Goal: Task Accomplishment & Management: Use online tool/utility

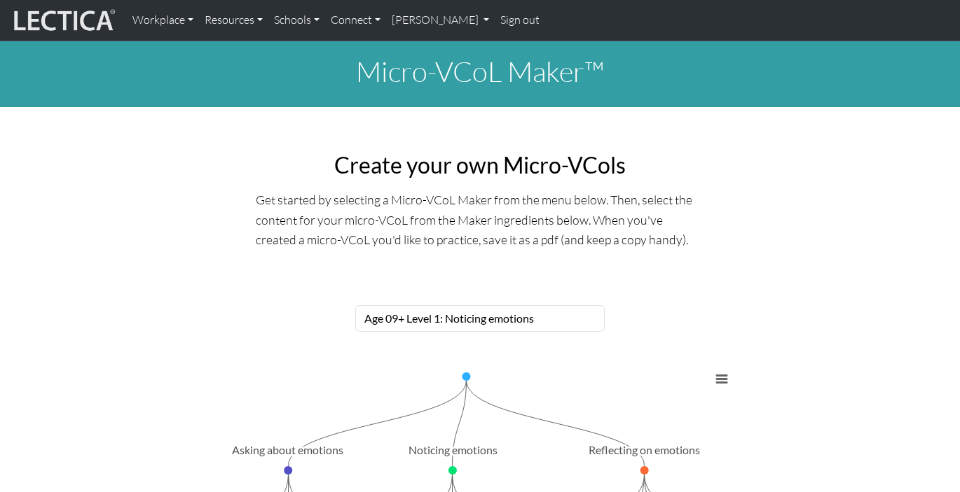
select select "86fe97c5-6993-4b0b-a33a-d91b5247287c"
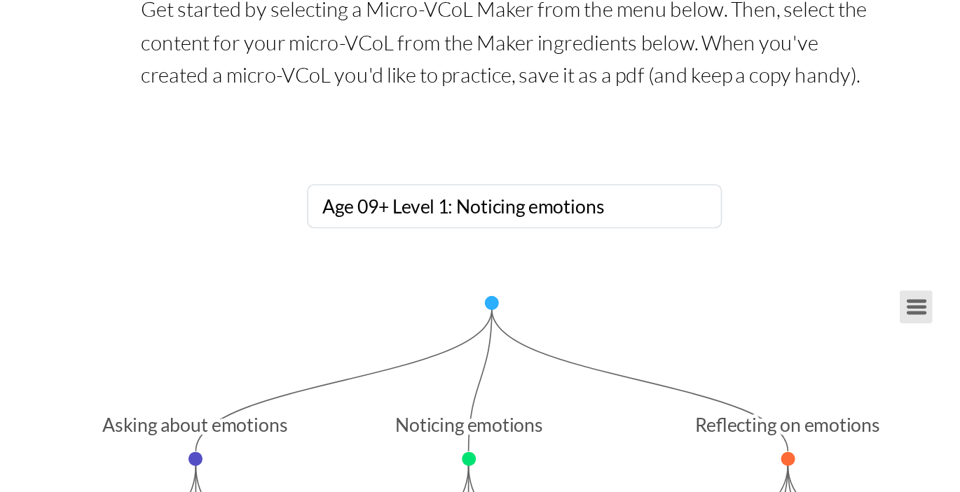
click at [726, 375] on button "View chart menu, Chart" at bounding box center [722, 380] width 20 height 20
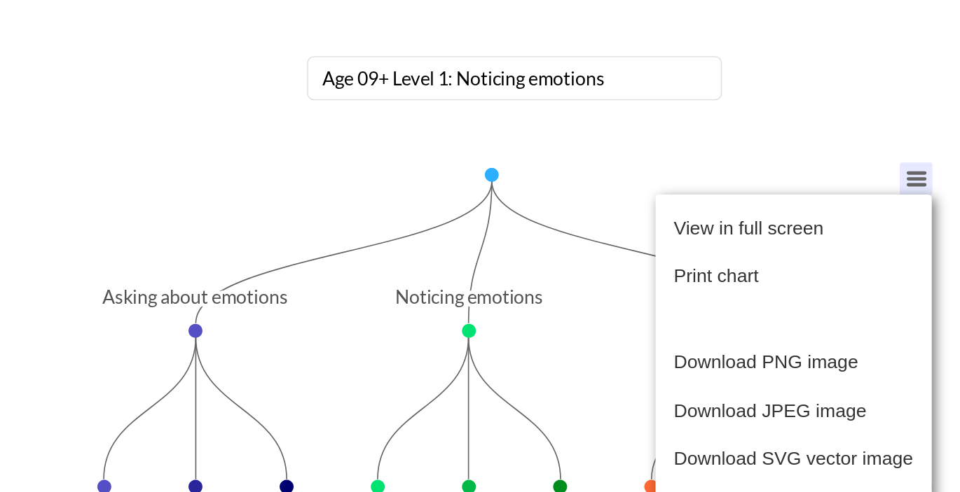
scroll to position [89, 0]
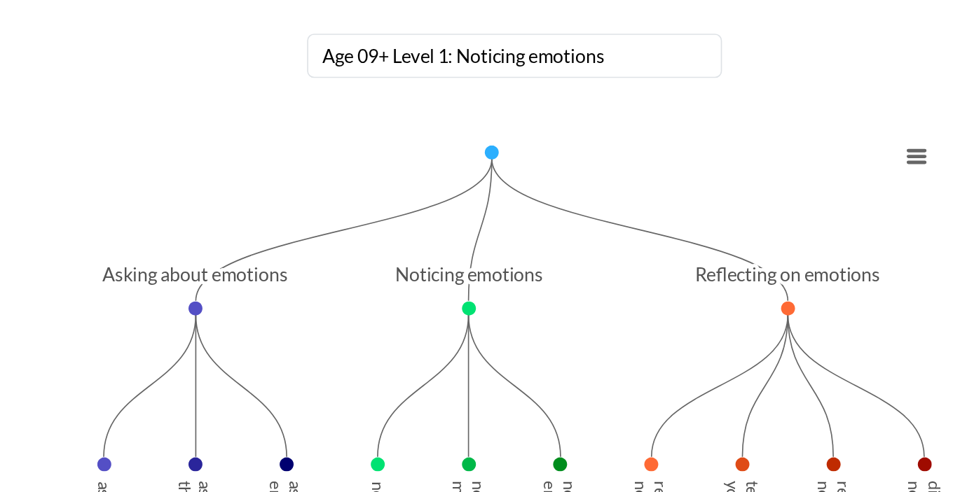
click at [427, 314] on rect "Interactive chart" at bounding box center [479, 452] width 515 height 350
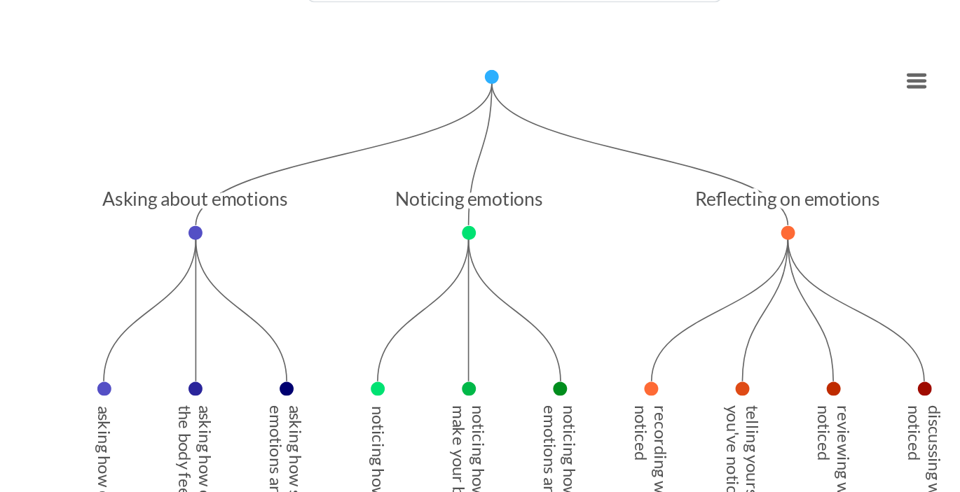
scroll to position [240, 0]
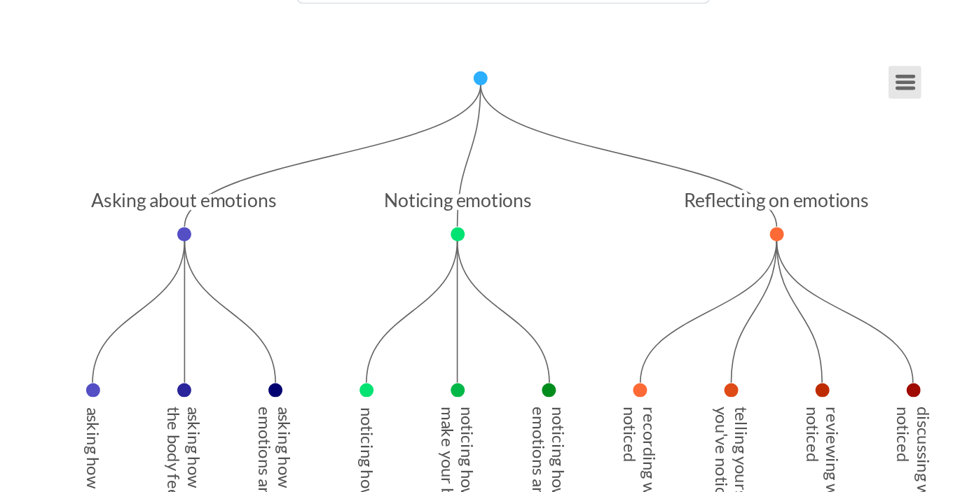
click at [721, 142] on button "View chart menu, Chart" at bounding box center [722, 140] width 20 height 20
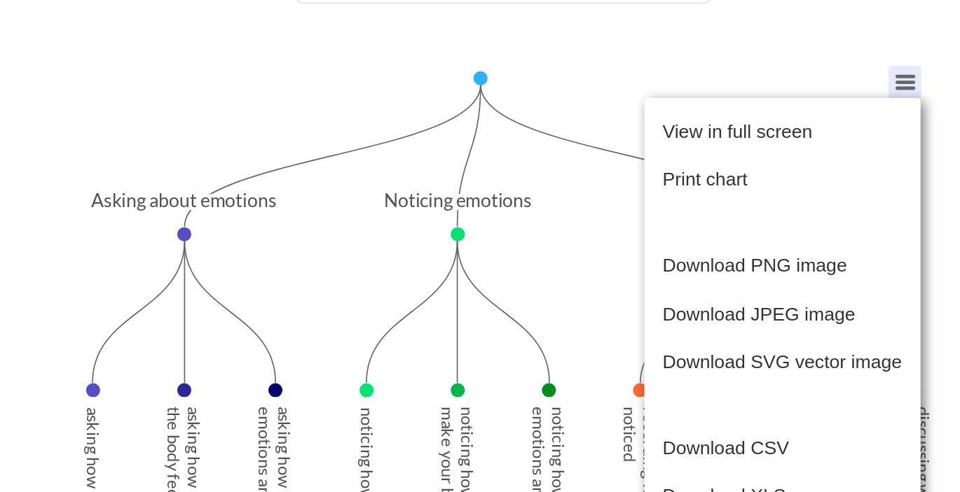
click at [445, 214] on text "Noticing emotions ​ Noticing emotions" at bounding box center [452, 209] width 89 height 13
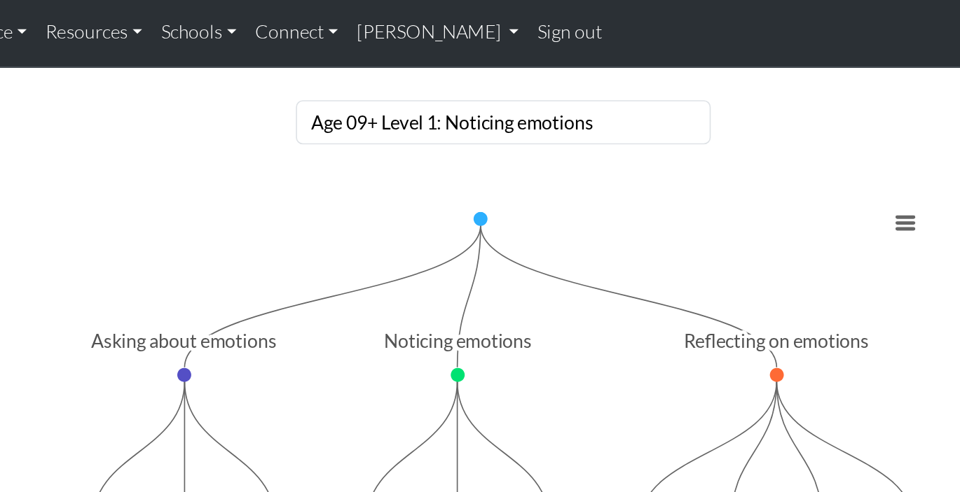
scroll to position [189, 0]
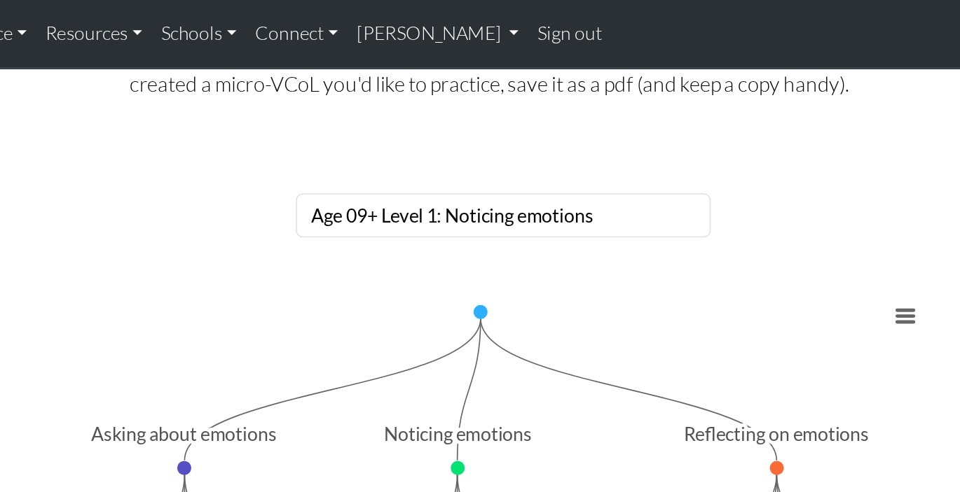
click at [712, 189] on button "View chart menu, Chart" at bounding box center [722, 191] width 20 height 20
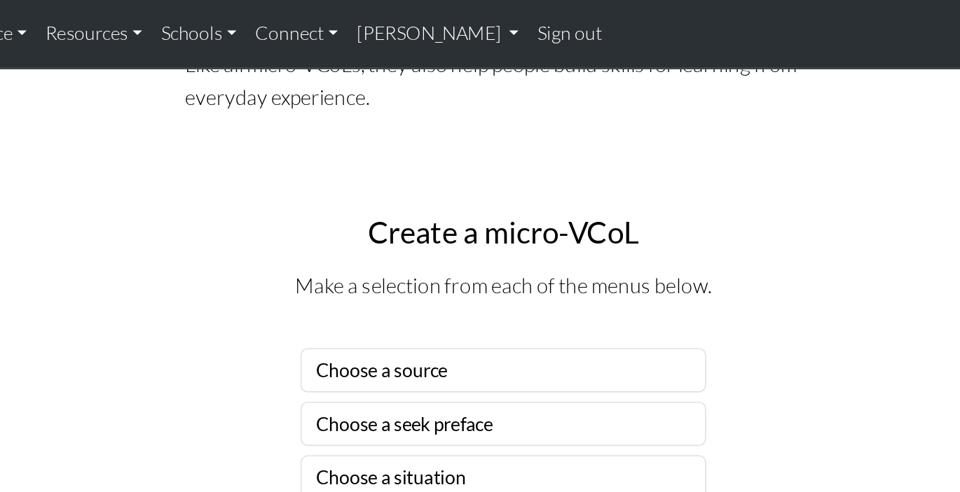
scroll to position [777, 0]
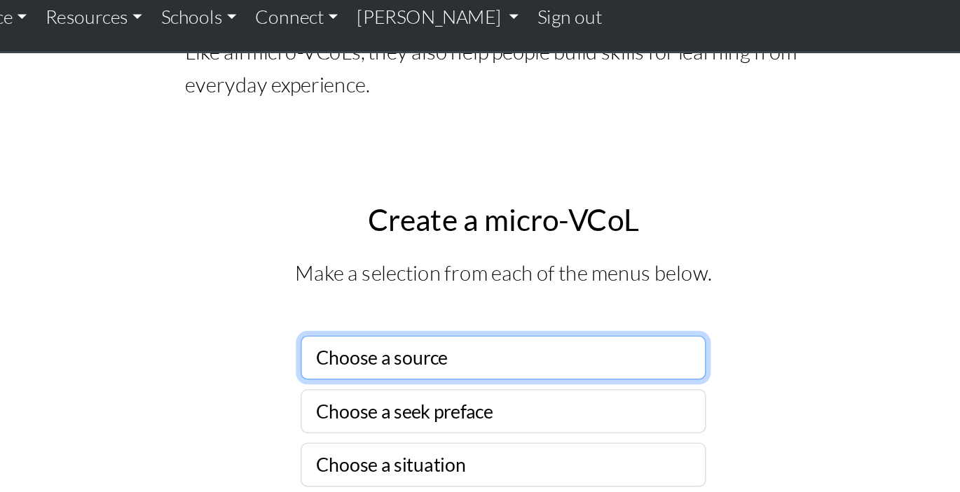
click at [437, 223] on select "Choose a source" at bounding box center [480, 225] width 244 height 27
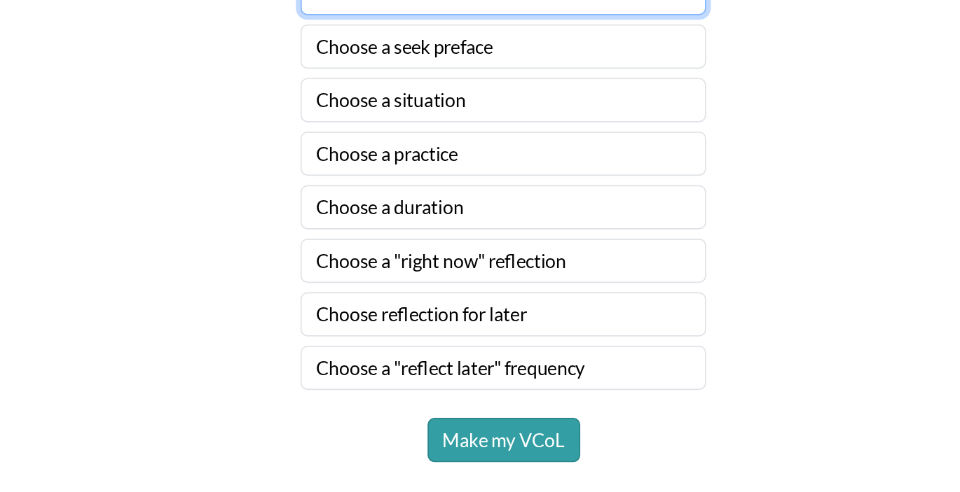
scroll to position [836, 0]
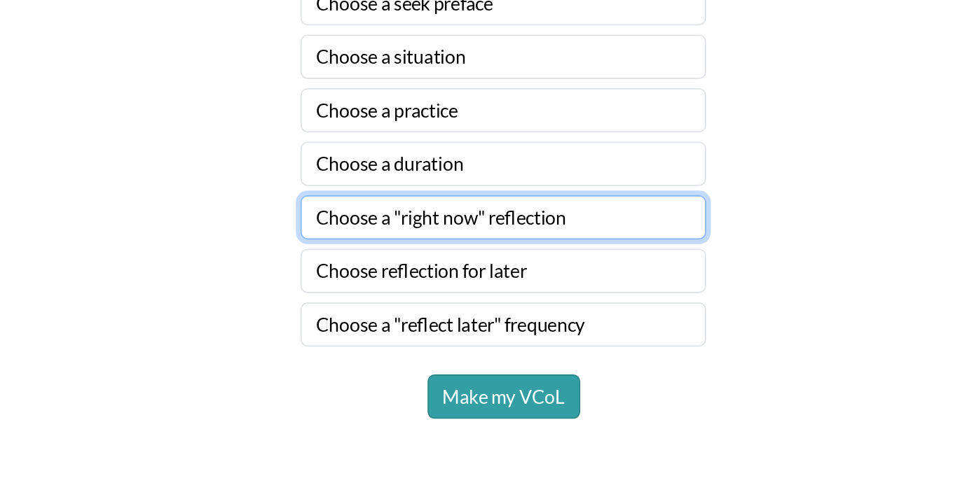
click at [407, 331] on select "Choose a "right now" reflection" at bounding box center [480, 327] width 244 height 27
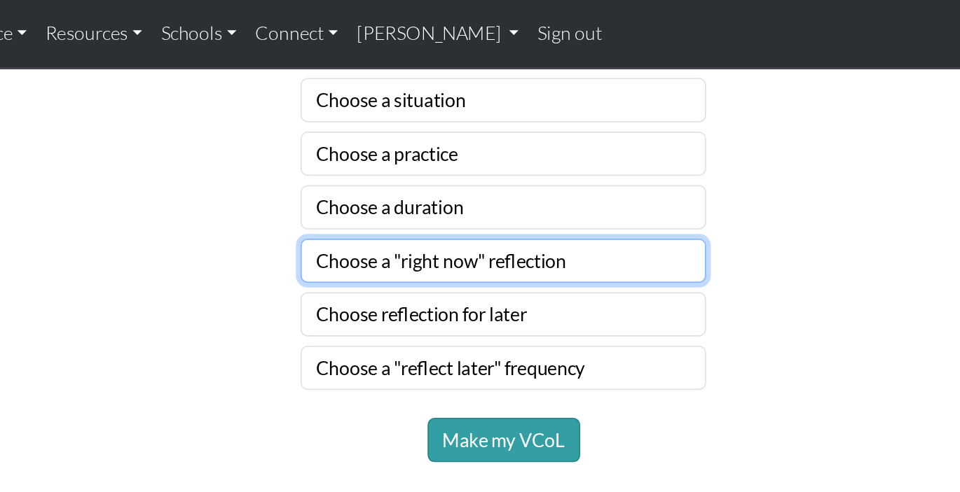
scroll to position [952, 0]
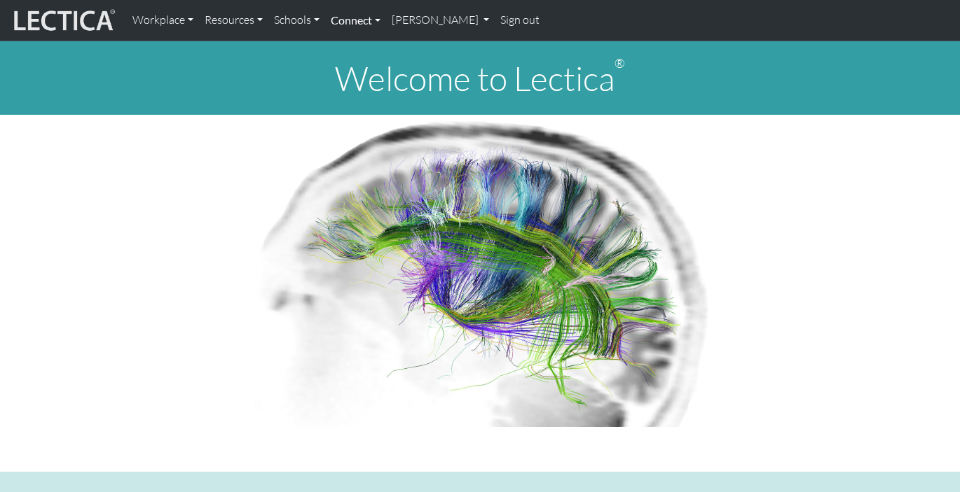
click at [349, 19] on link "Connect" at bounding box center [355, 20] width 61 height 29
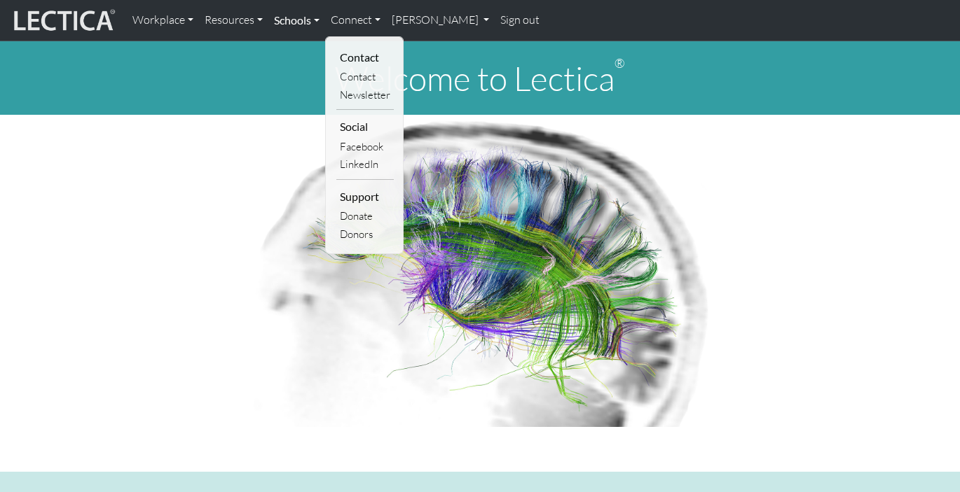
click at [303, 20] on link "Schools" at bounding box center [296, 20] width 57 height 29
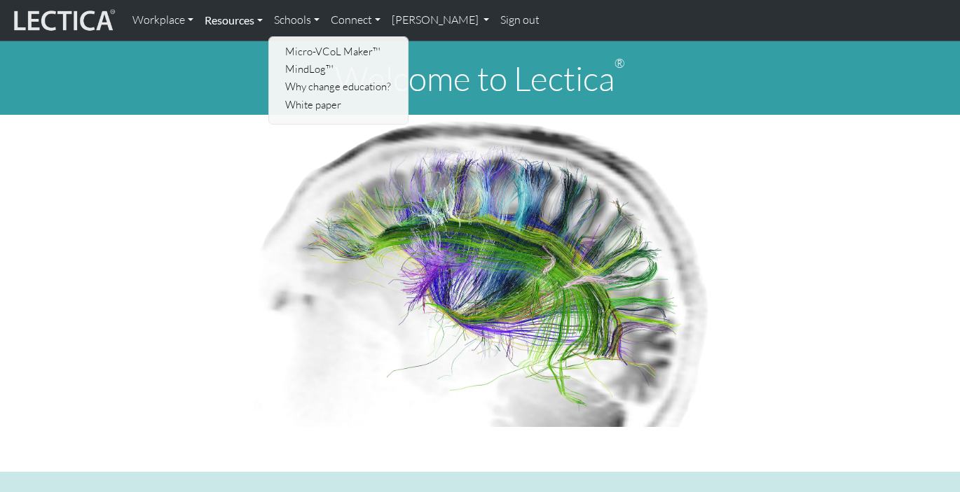
click at [249, 21] on link "Resources" at bounding box center [233, 20] width 69 height 29
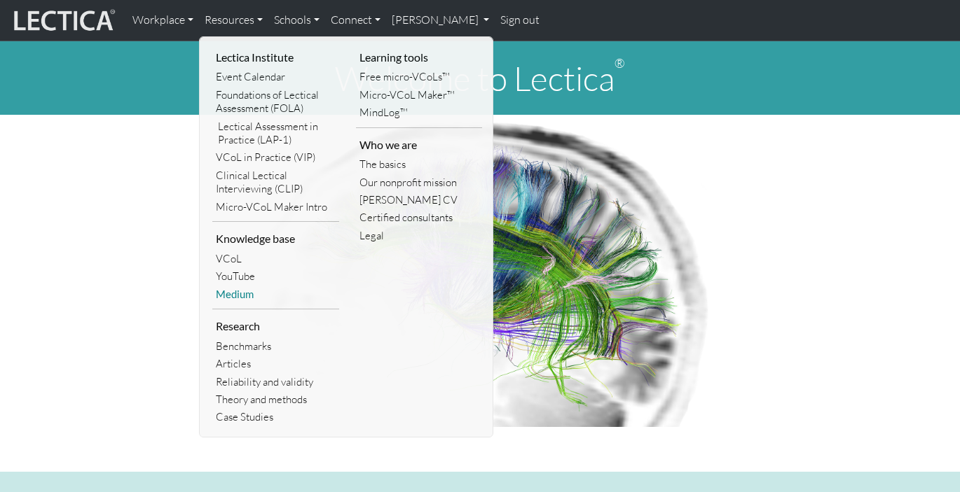
click at [239, 289] on link "Medium" at bounding box center [275, 295] width 127 height 18
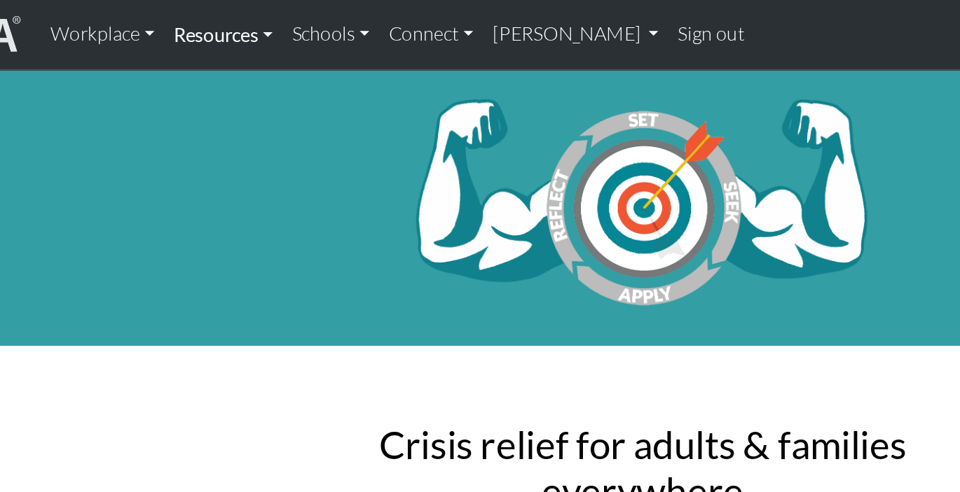
click at [221, 19] on link "Resources" at bounding box center [233, 20] width 69 height 29
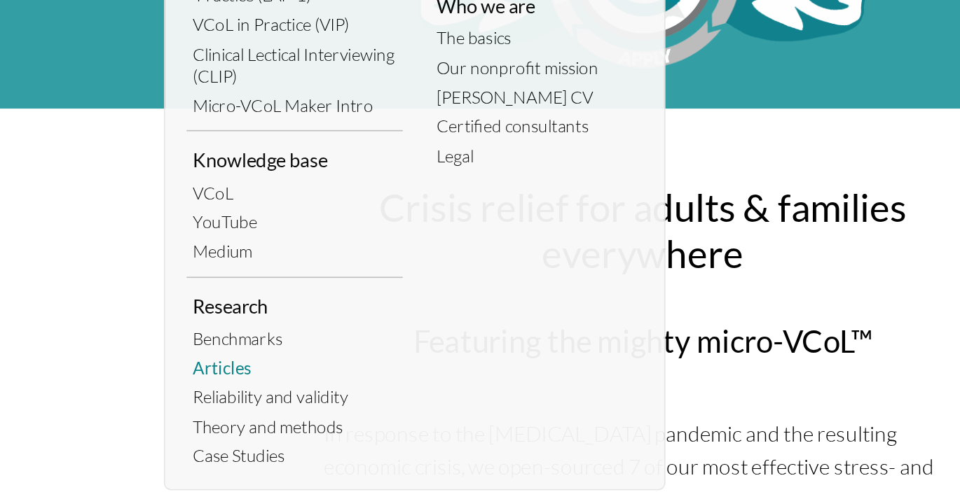
click at [237, 354] on link "Articles" at bounding box center [275, 356] width 127 height 18
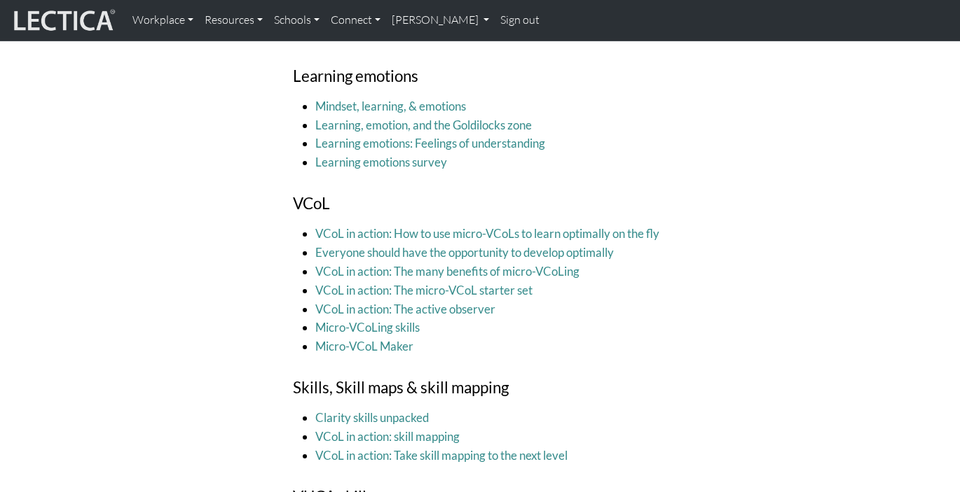
scroll to position [1985, 0]
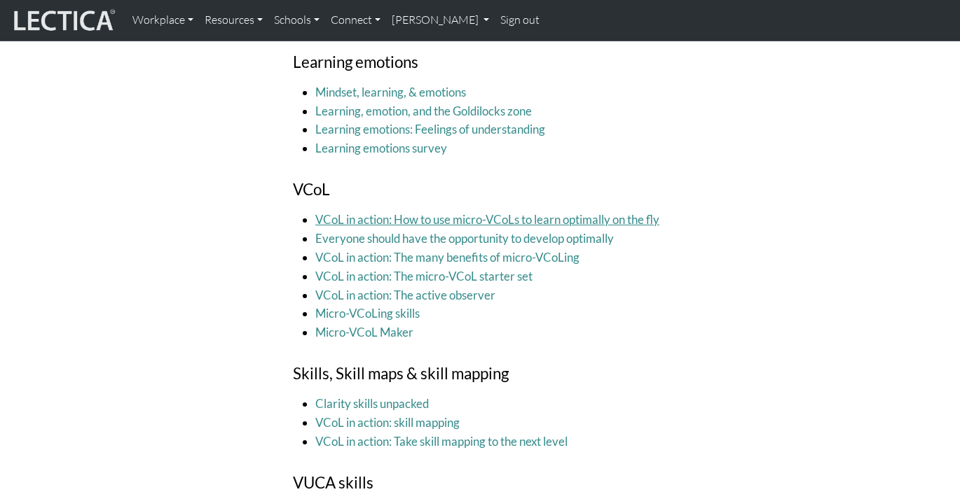
click at [349, 217] on link "VCoL in action: How to use micro-VCoLs to learn optimally on the fly" at bounding box center [487, 219] width 344 height 15
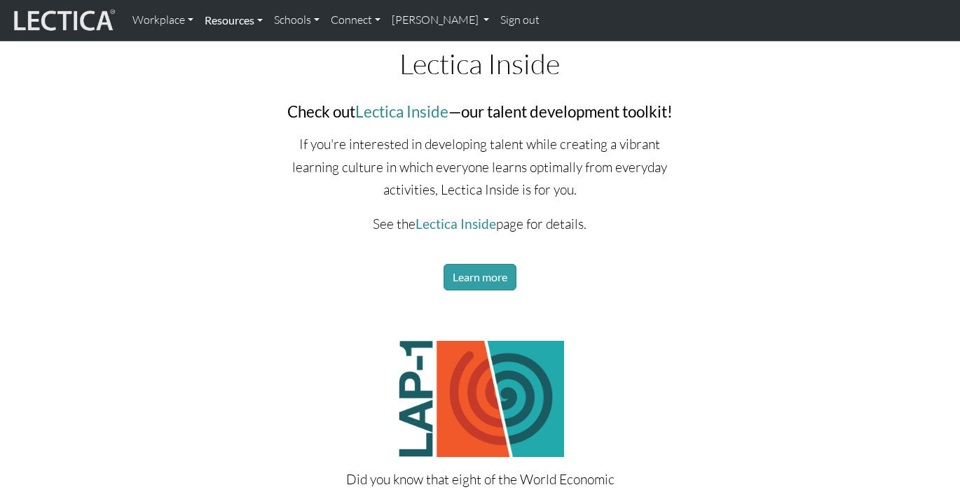
scroll to position [2083, 0]
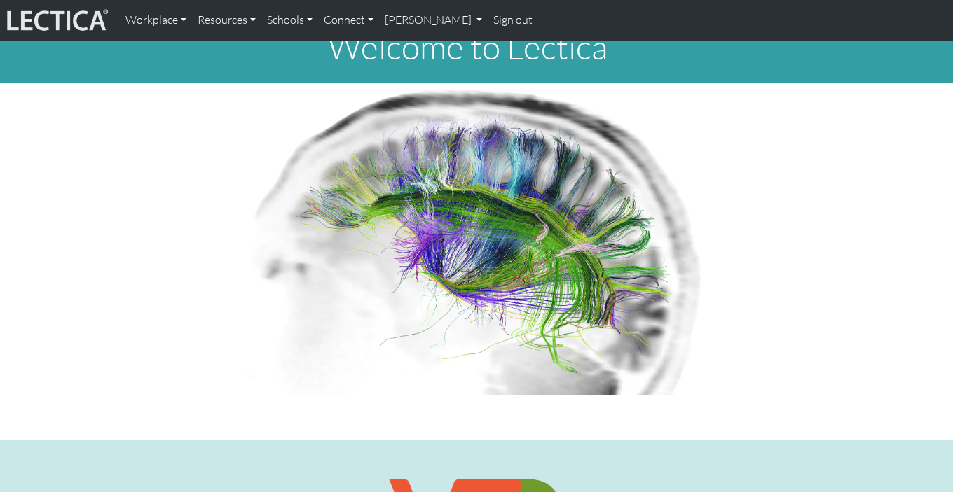
scroll to position [0, 7]
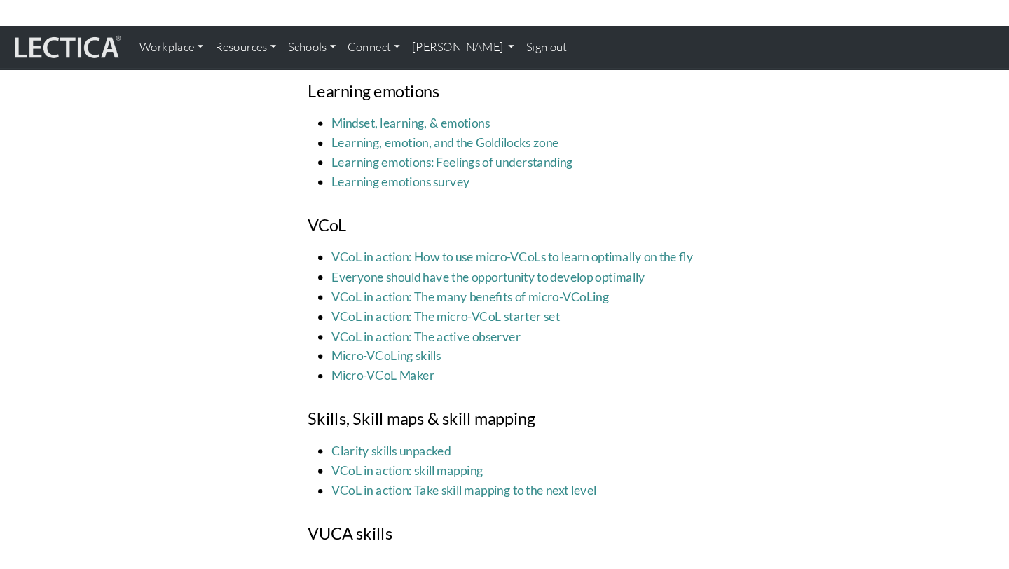
scroll to position [1989, 0]
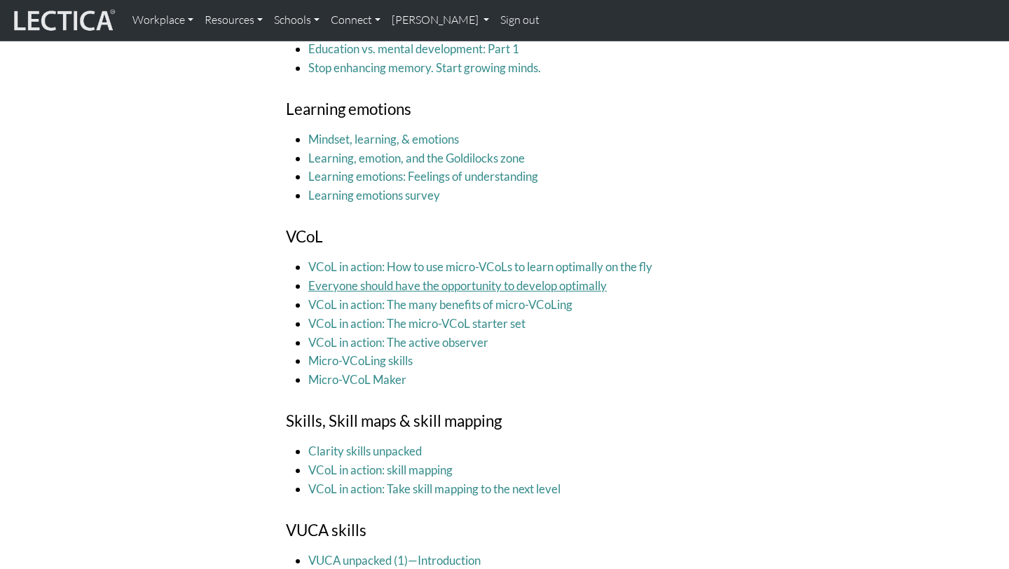
click at [454, 282] on link "Everyone should have the opportunity to develop optimally" at bounding box center [457, 285] width 298 height 15
click at [363, 267] on link "VCoL in action: How to use micro-VCoLs to learn optimally on the fly" at bounding box center [480, 266] width 344 height 15
click at [520, 304] on link "VCoL in action: The many benefits of micro-VCoLing" at bounding box center [440, 304] width 264 height 15
click at [457, 323] on link "VCoL in action: The micro-VCoL starter set" at bounding box center [416, 323] width 217 height 15
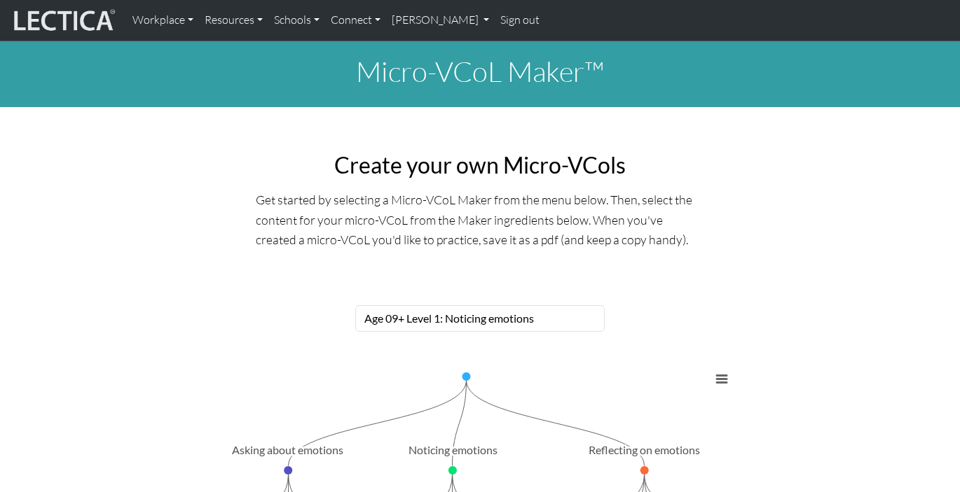
select select "86fe97c5-6993-4b0b-a33a-d91b5247287c"
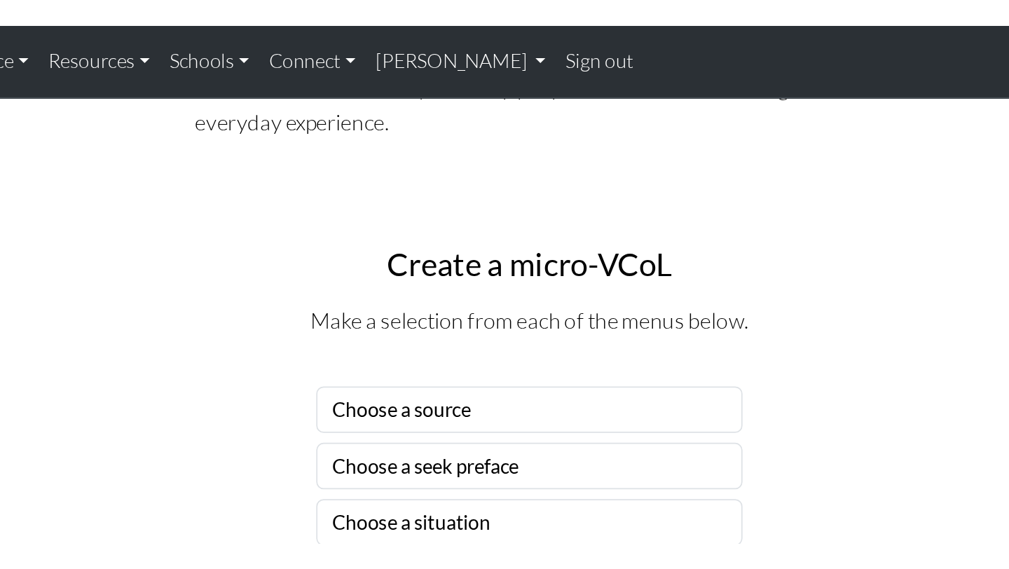
scroll to position [775, 0]
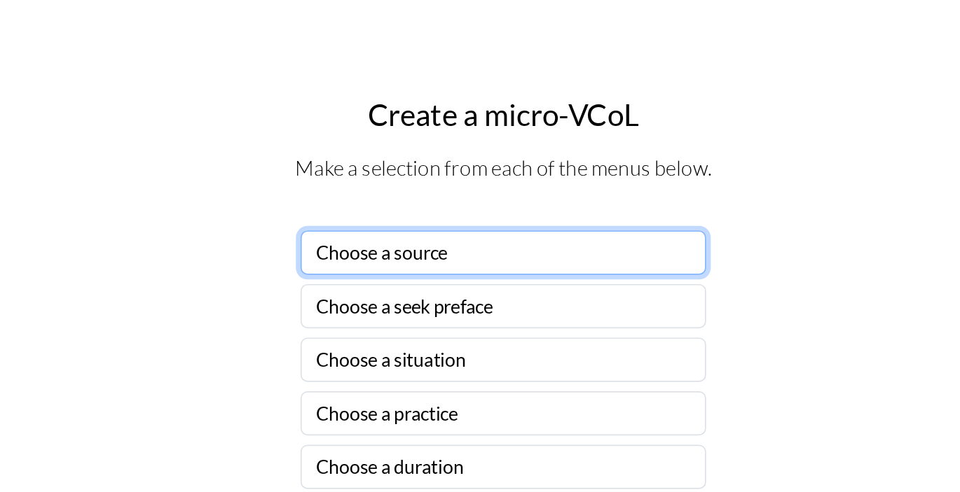
click at [430, 233] on select "Choose a source" at bounding box center [480, 227] width 244 height 27
select select "family members"
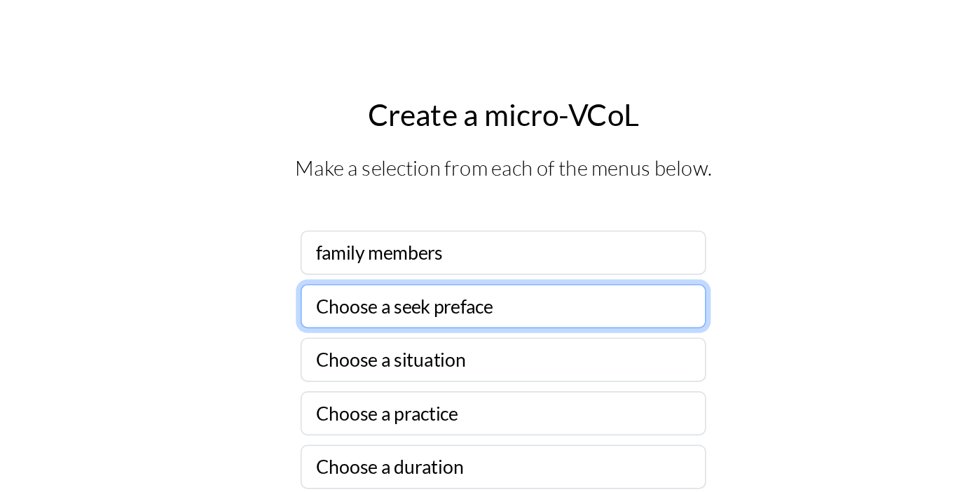
click at [437, 259] on select "Choose a seek preface" at bounding box center [480, 259] width 244 height 27
select select "before you start practicing, ask"
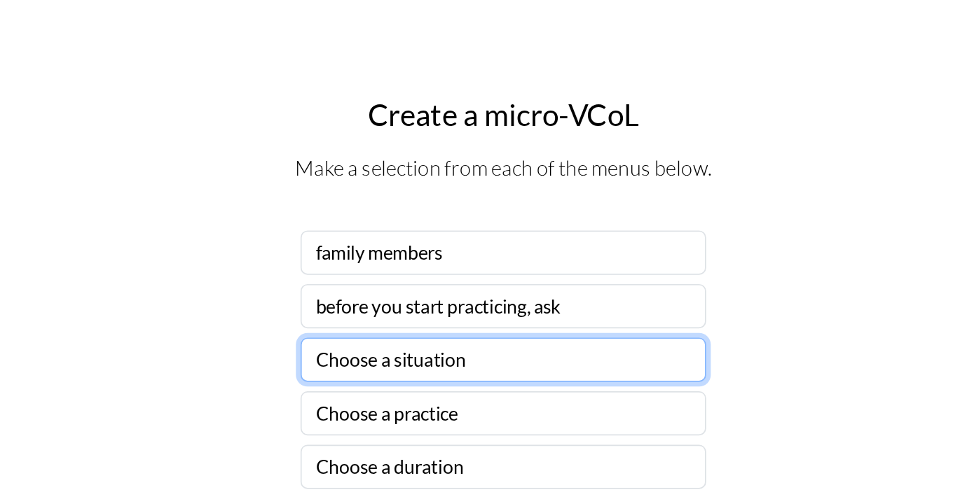
click at [452, 288] on select "Choose a situation" at bounding box center [480, 291] width 244 height 27
select select "angry"
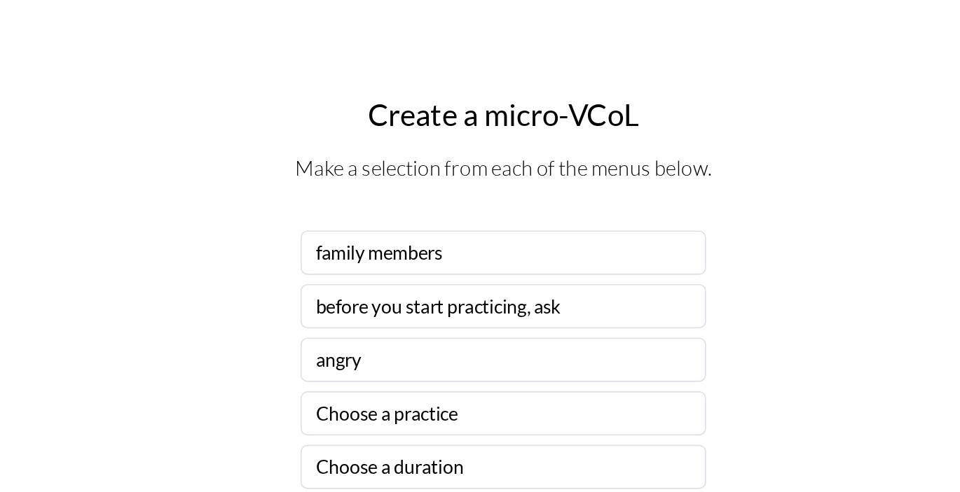
click at [347, 251] on div "Choose a source Choose a seek preface Choose a situation Choose a practice Choo…" at bounding box center [480, 353] width 798 height 312
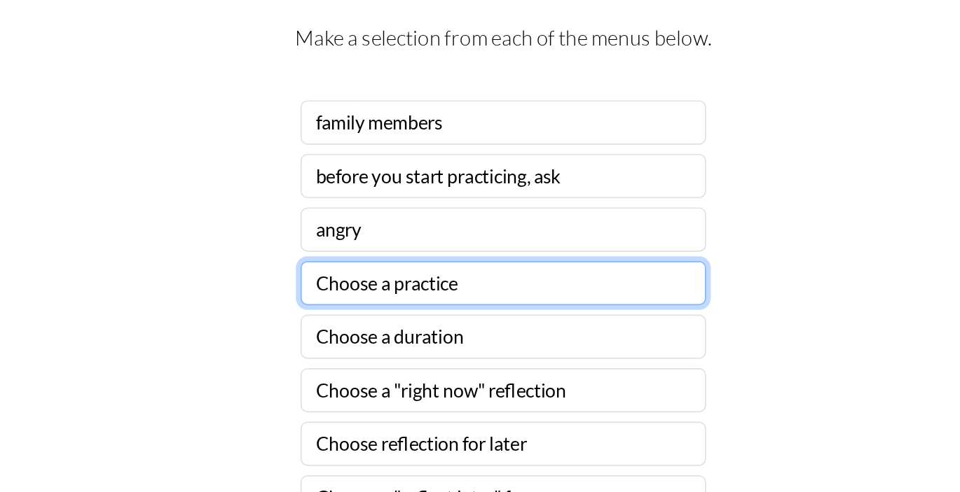
click at [392, 325] on select "Choose a practice" at bounding box center [480, 323] width 244 height 27
select select "how you feel"
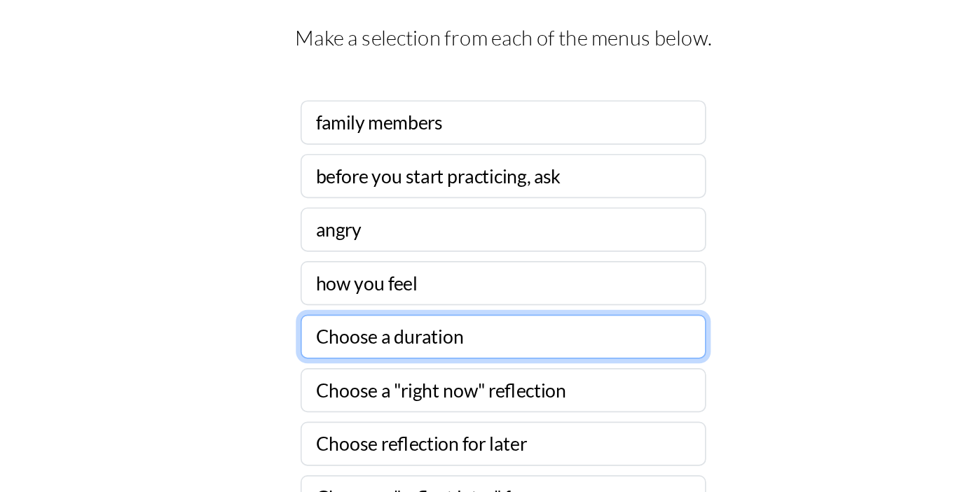
click at [380, 361] on select "Choose a duration" at bounding box center [480, 355] width 244 height 27
select select "for the next week or so"
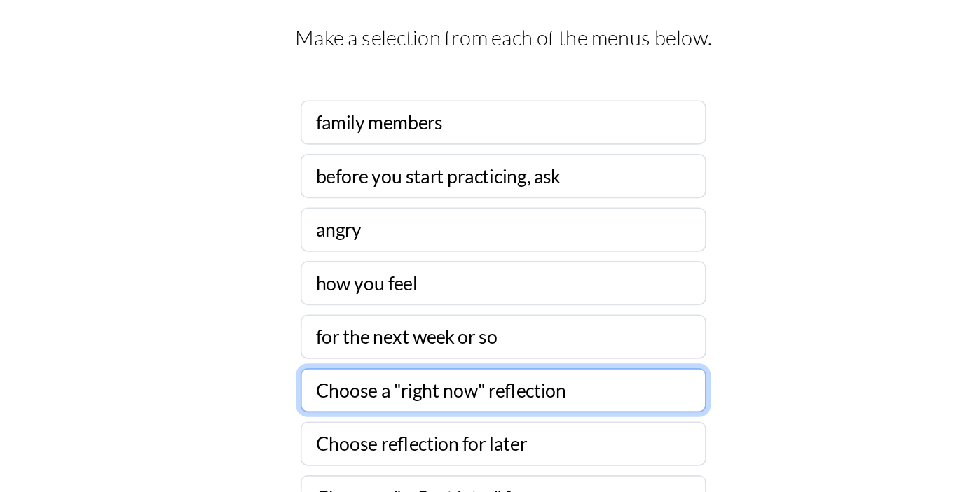
click at [398, 395] on select "Choose a "right now" reflection" at bounding box center [480, 388] width 244 height 27
click at [478, 396] on select "Choose a "right now" reflection" at bounding box center [480, 388] width 244 height 27
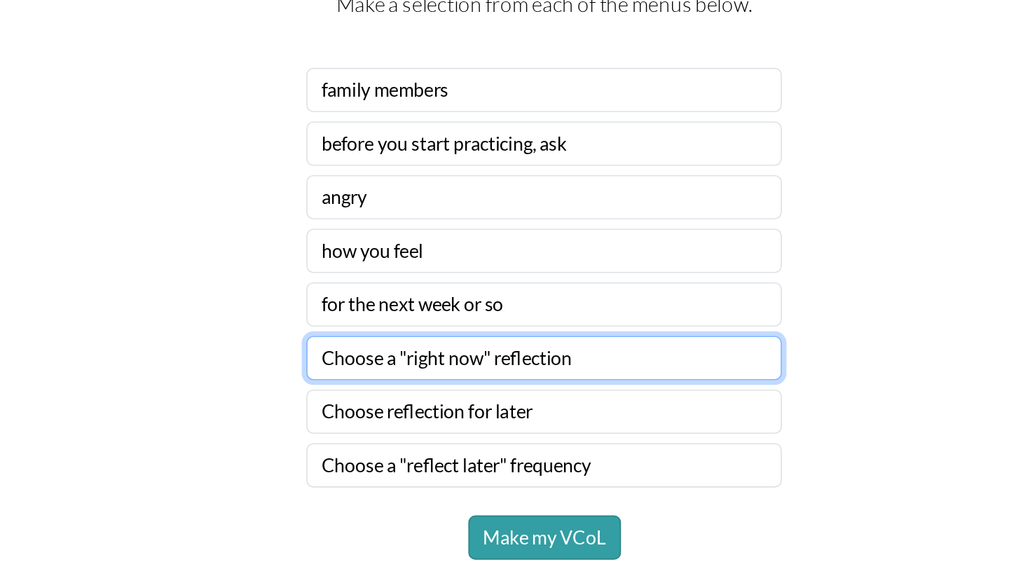
click at [490, 368] on select "Choose a "right now" reflection" at bounding box center [504, 368] width 286 height 27
select select "describe your feelings to yourself"
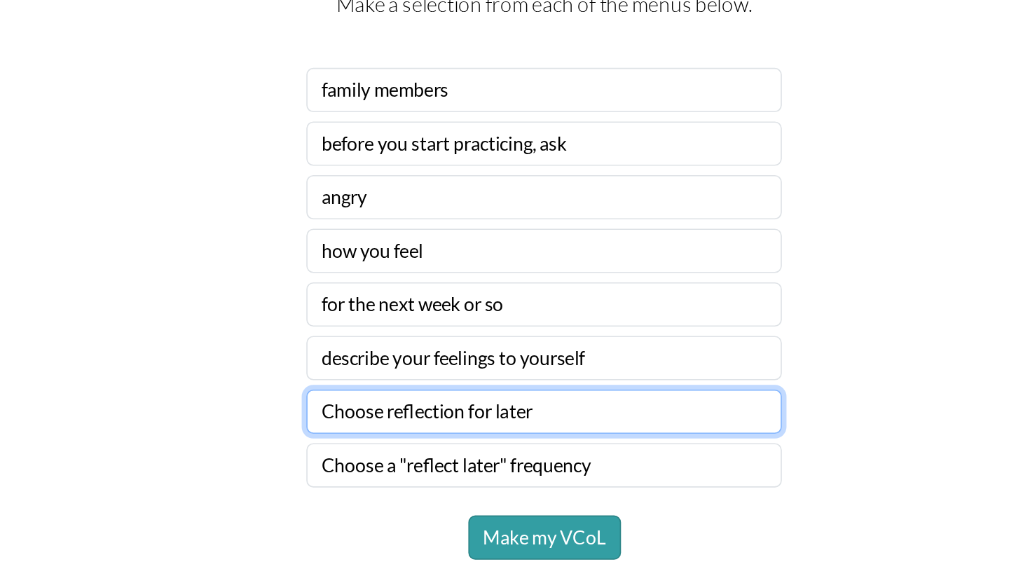
click at [399, 396] on select "Choose reflection for later" at bounding box center [504, 400] width 286 height 27
select select "share what you've learned"
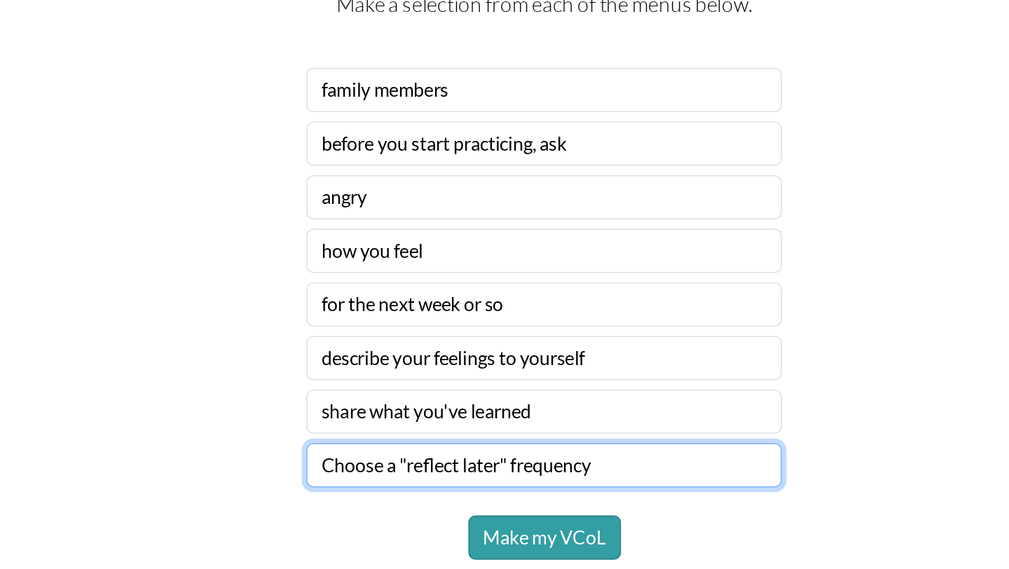
click at [441, 433] on select "Choose a "reflect later" frequency" at bounding box center [504, 433] width 286 height 27
select select "daily at the same time"
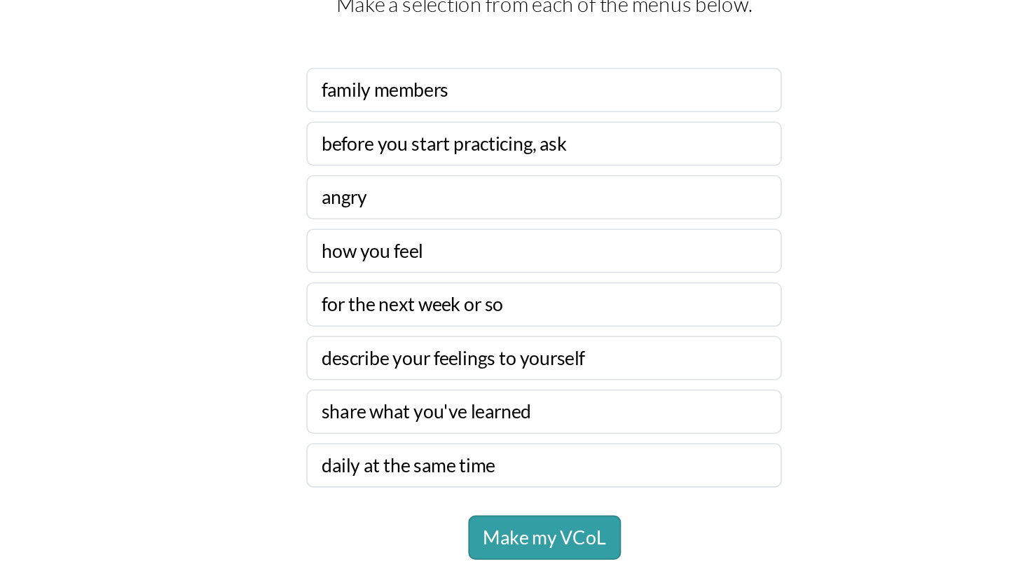
click at [323, 434] on div "Choose a source Choose a seek preface Choose a situation Choose a practice Choo…" at bounding box center [504, 333] width 924 height 312
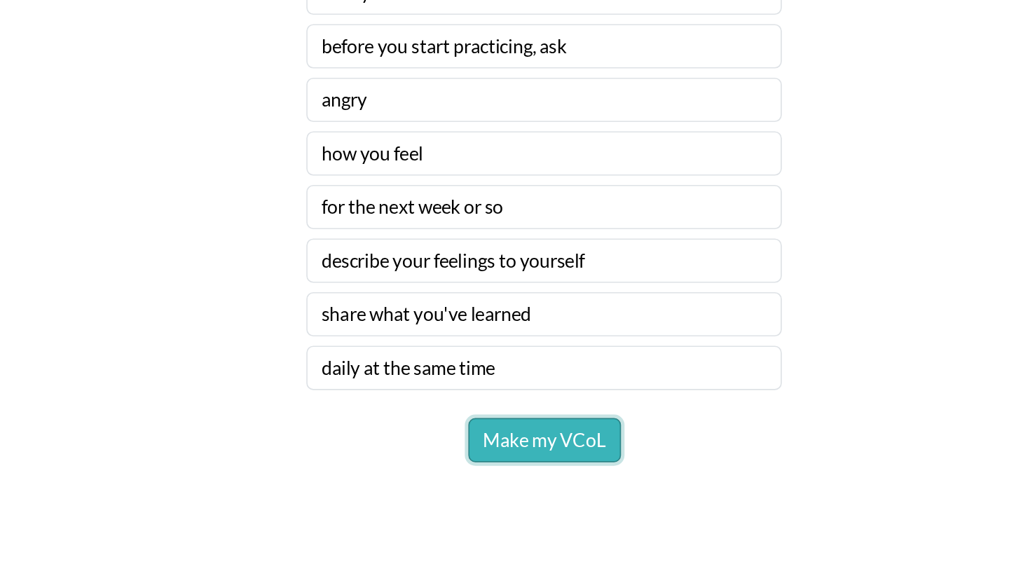
click at [499, 477] on button "Make my VCoL" at bounding box center [505, 476] width 92 height 27
click at [510, 480] on button "Make my VCoL" at bounding box center [505, 476] width 92 height 27
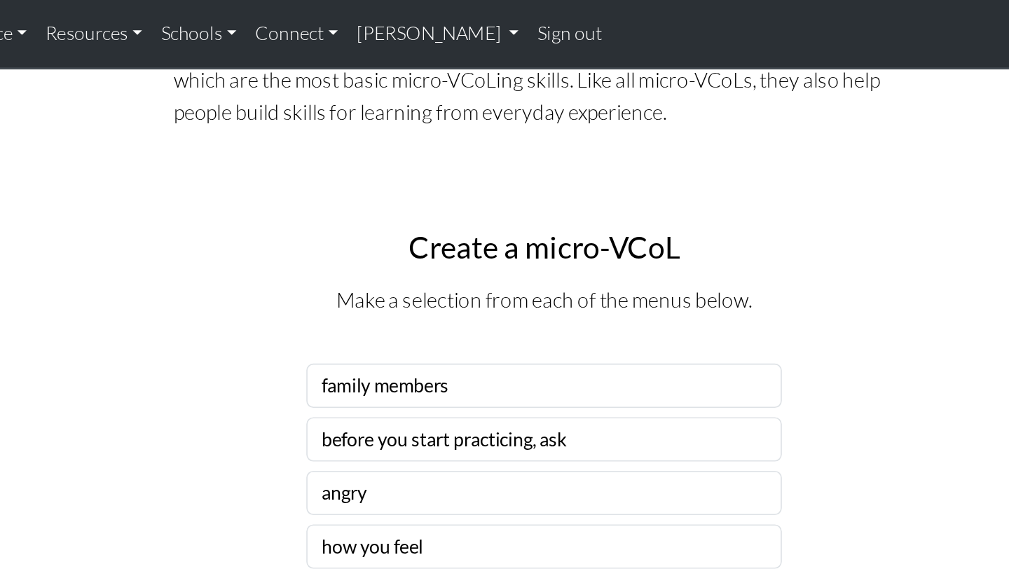
scroll to position [750, 0]
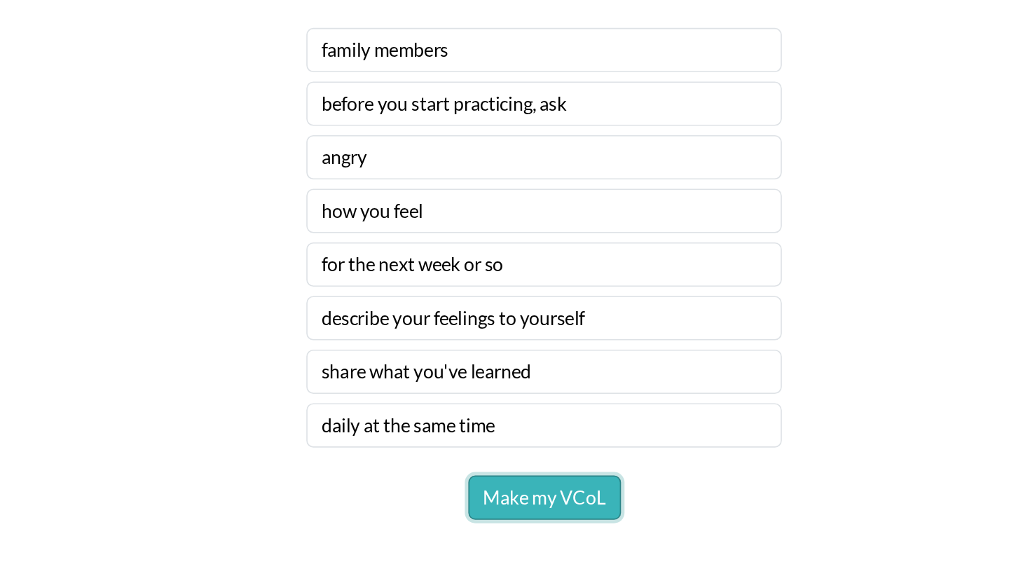
click at [509, 492] on button "Make my VCoL" at bounding box center [505, 501] width 92 height 27
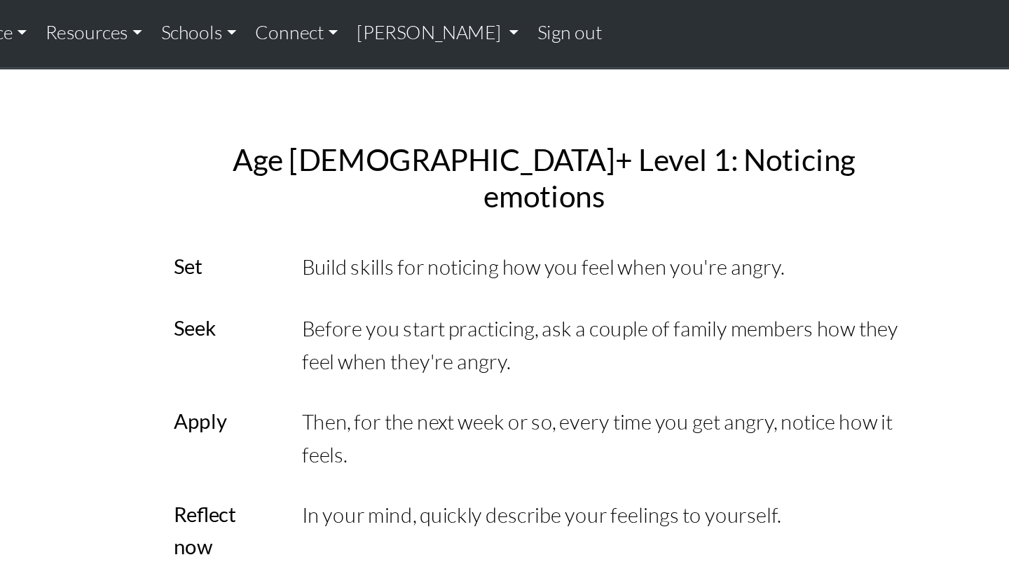
scroll to position [1273, 0]
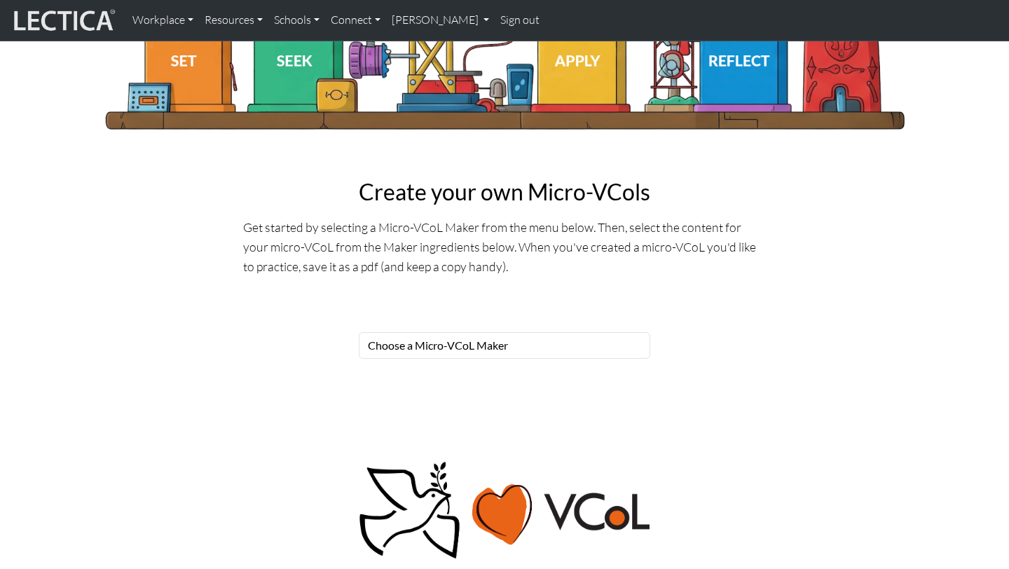
scroll to position [403, 0]
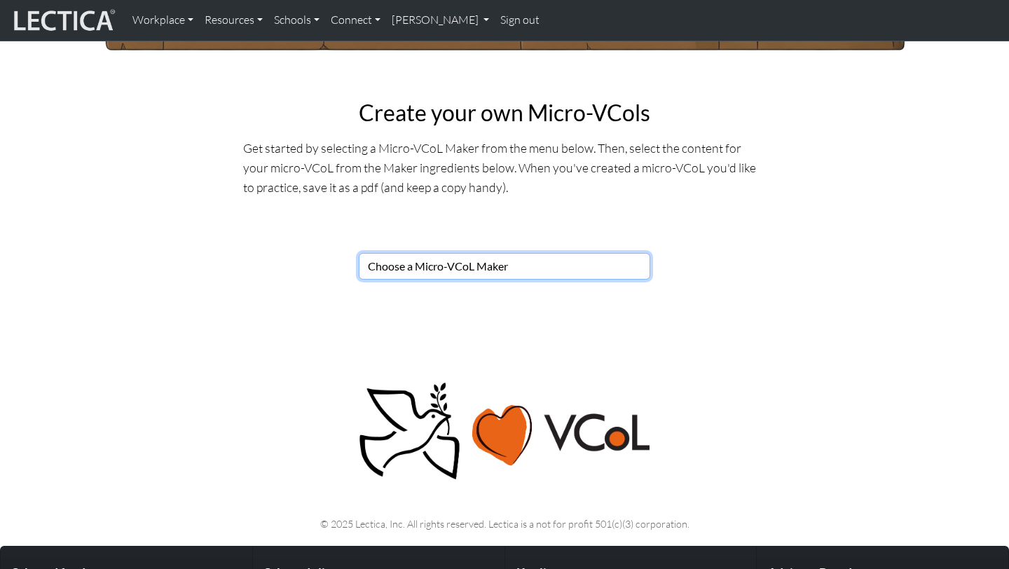
click at [413, 270] on select "Choose a Micro-VCoL Maker" at bounding box center [504, 266] width 291 height 27
select select "86fe97c5-6993-4b0b-a33a-d91b5247287c"
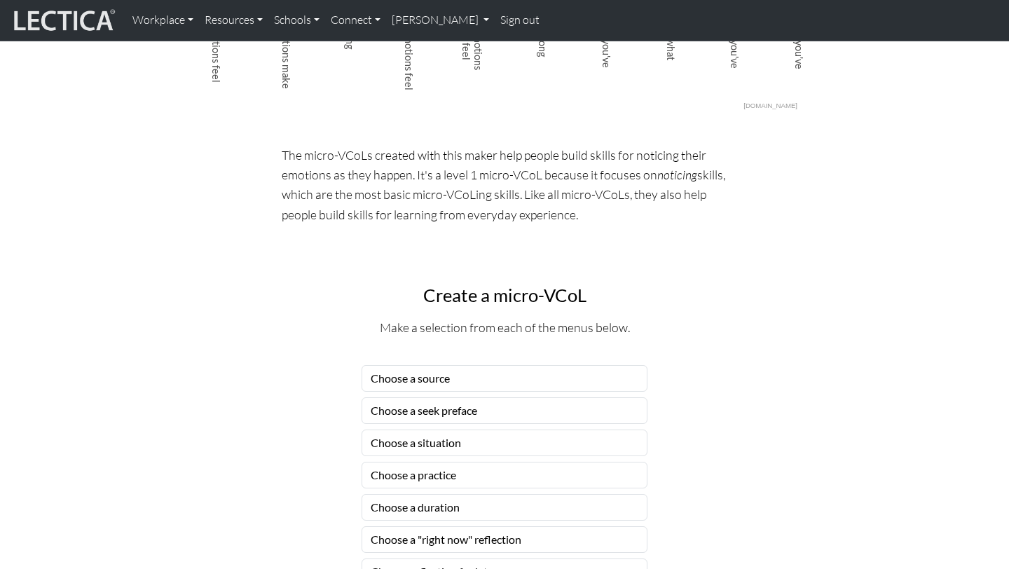
scroll to position [1022, 0]
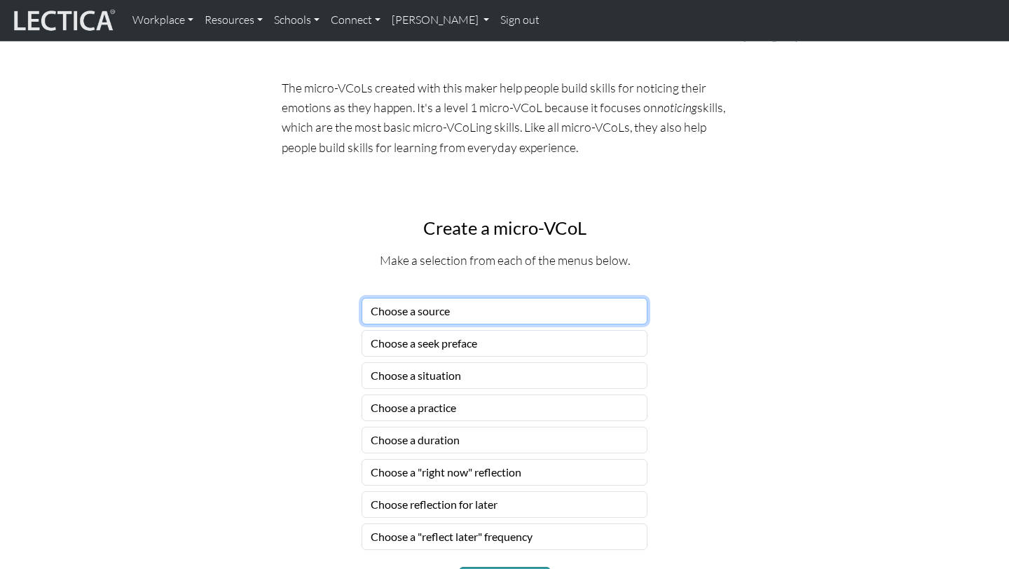
click at [430, 314] on select "Choose a source" at bounding box center [504, 311] width 286 height 27
select select "family members"
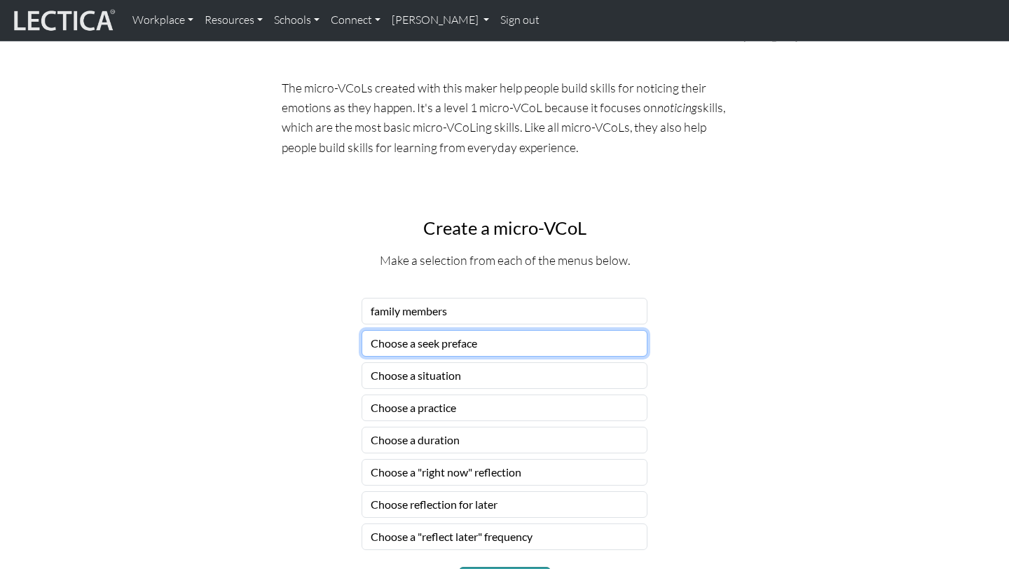
click at [464, 348] on select "Choose a seek preface" at bounding box center [504, 343] width 286 height 27
select select "before you start practicing, ask"
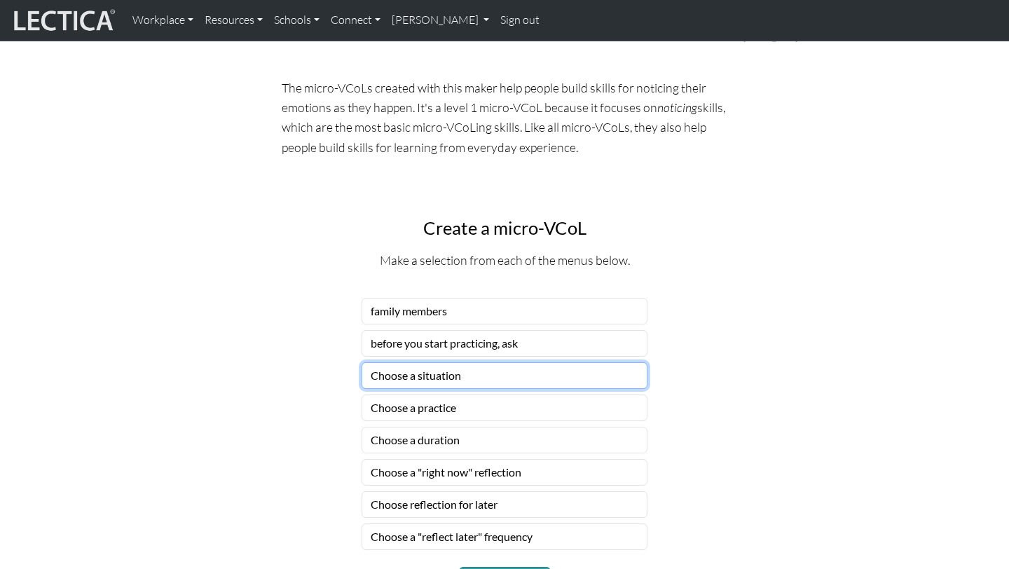
click at [441, 377] on select "Choose a situation" at bounding box center [504, 375] width 286 height 27
select select "angry"
click at [444, 385] on select "Choose a situation" at bounding box center [504, 375] width 286 height 27
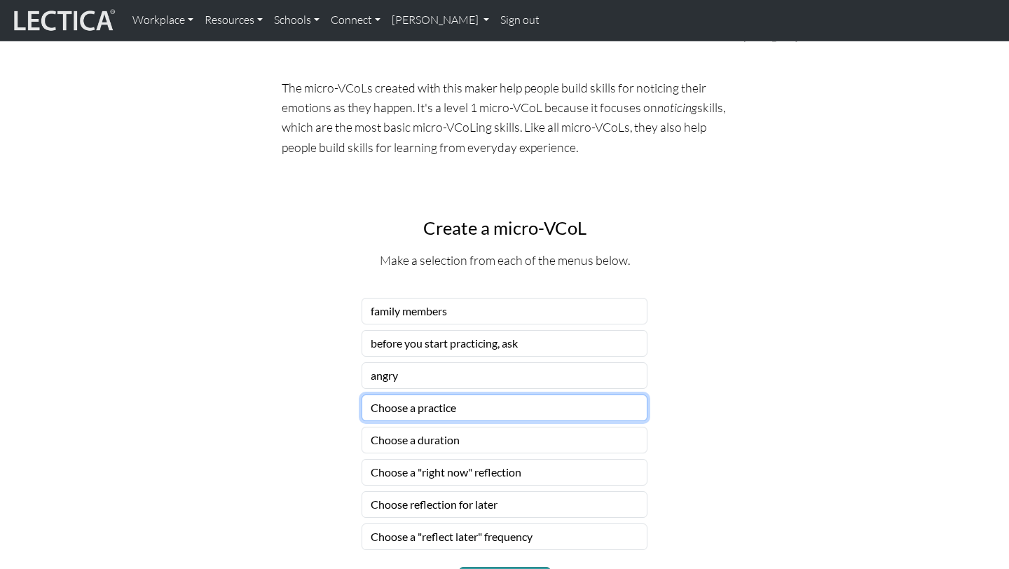
click at [415, 408] on select "Choose a practice" at bounding box center [504, 407] width 286 height 27
select select "how you feel"
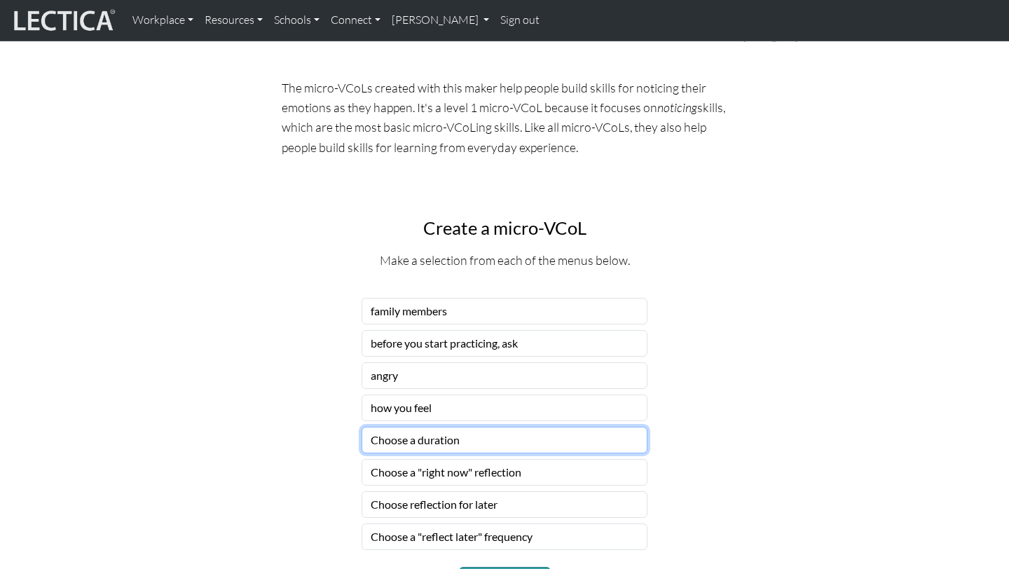
click at [445, 441] on select "Choose a duration" at bounding box center [504, 440] width 286 height 27
select select "for the next week or so"
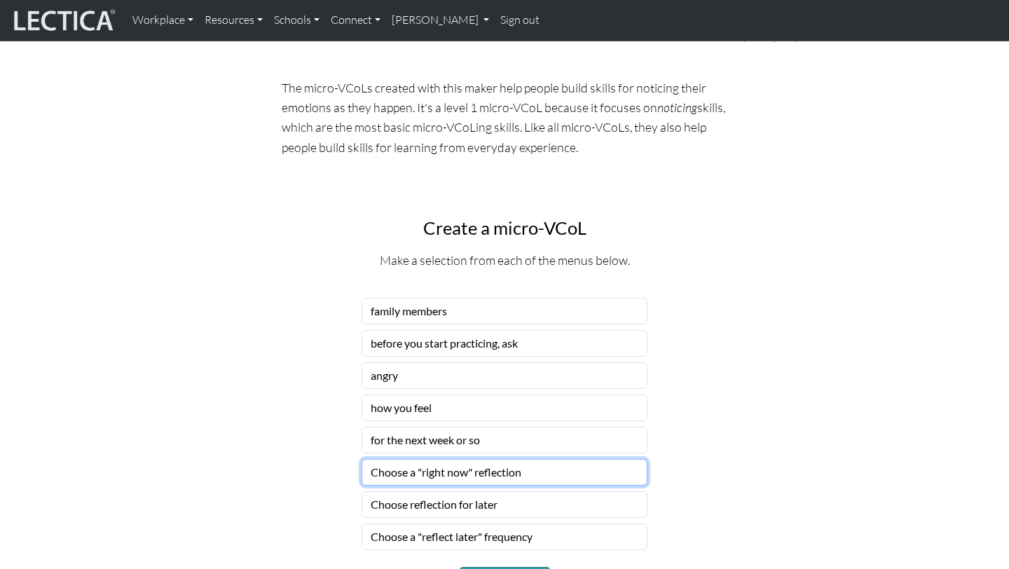
click at [469, 473] on select "Choose a "right now" reflection" at bounding box center [504, 472] width 286 height 27
select select "describe your feelings to yourself"
click at [462, 506] on select "Choose reflection for later" at bounding box center [504, 504] width 286 height 27
select select "share what you've learned"
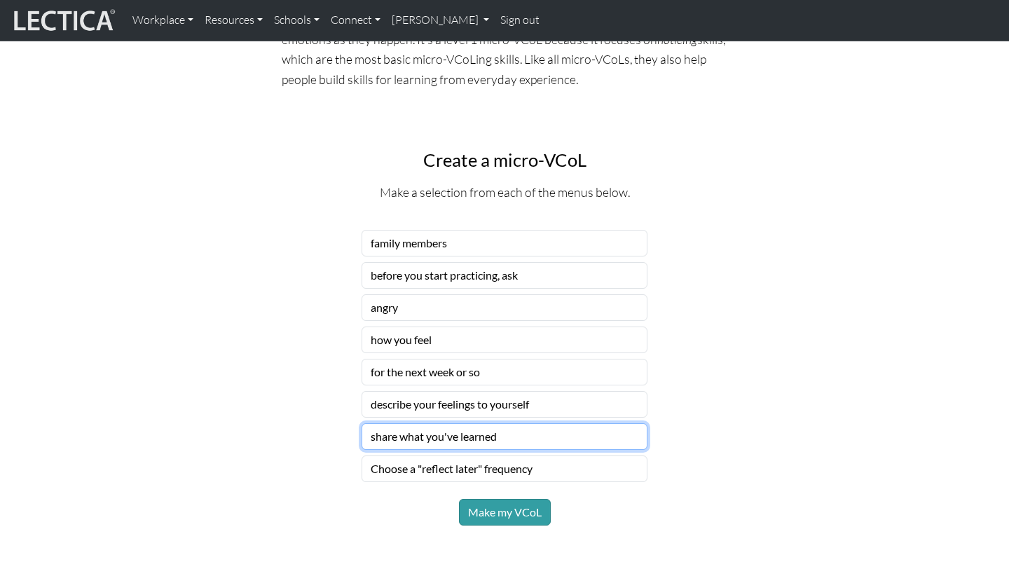
scroll to position [1118, 0]
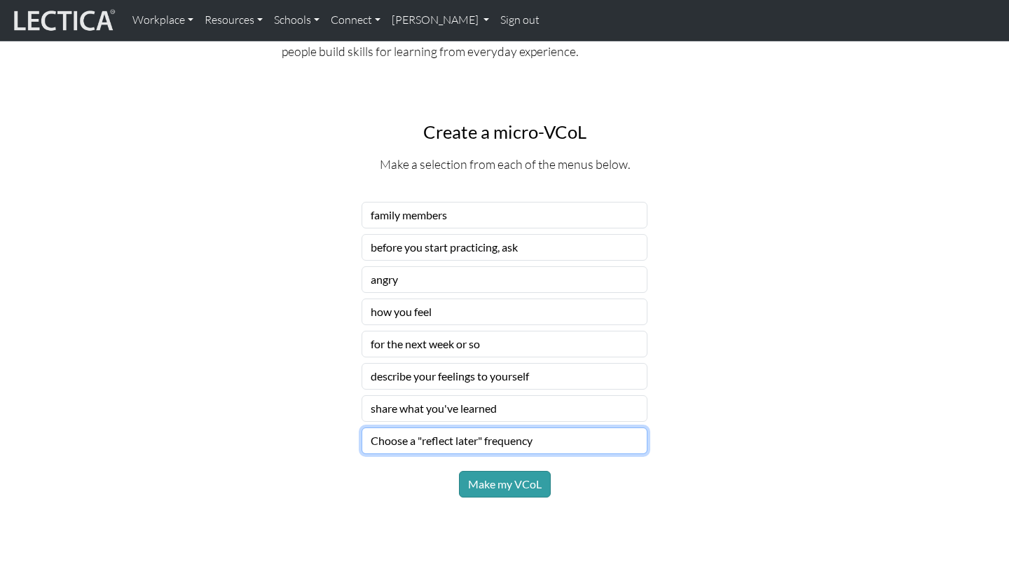
click at [435, 445] on select "Choose a "reflect later" frequency" at bounding box center [504, 440] width 286 height 27
select select "daily"
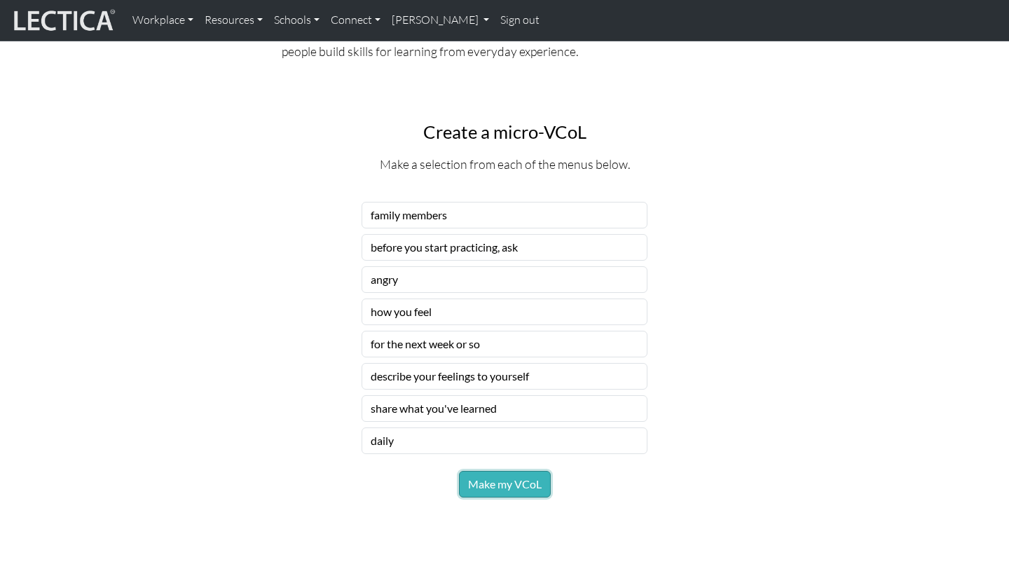
click at [518, 485] on button "Make my VCoL" at bounding box center [505, 484] width 92 height 27
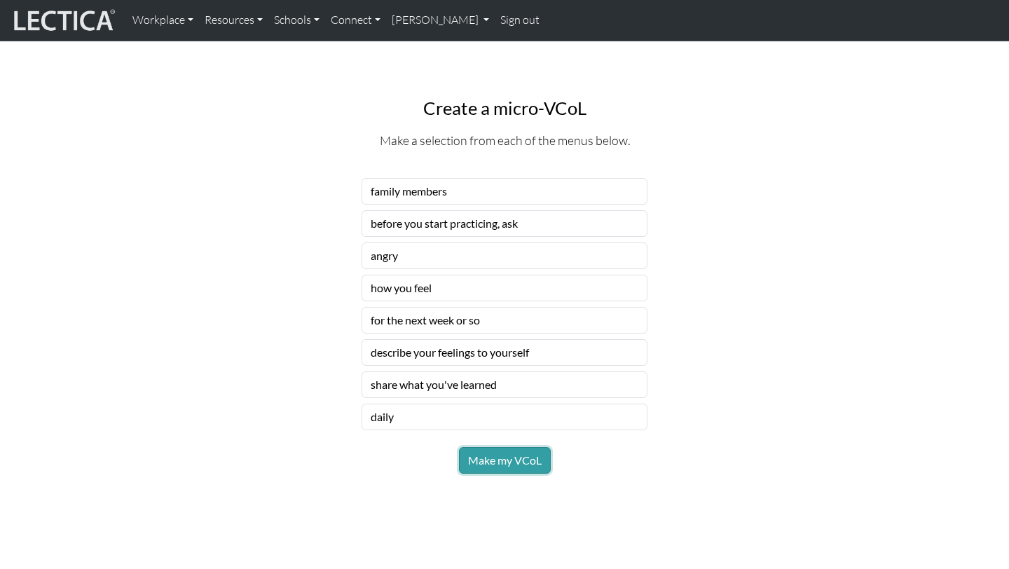
scroll to position [1151, 0]
